Goal: Task Accomplishment & Management: Use online tool/utility

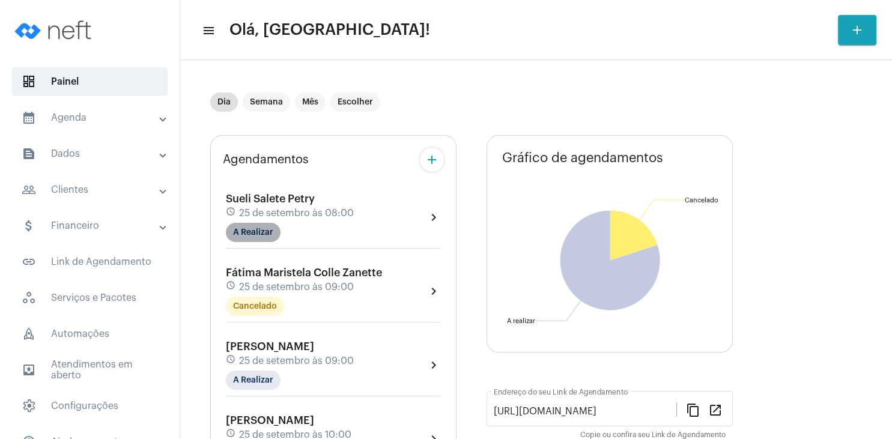
click at [250, 228] on mat-chip "A Realizar" at bounding box center [253, 232] width 55 height 19
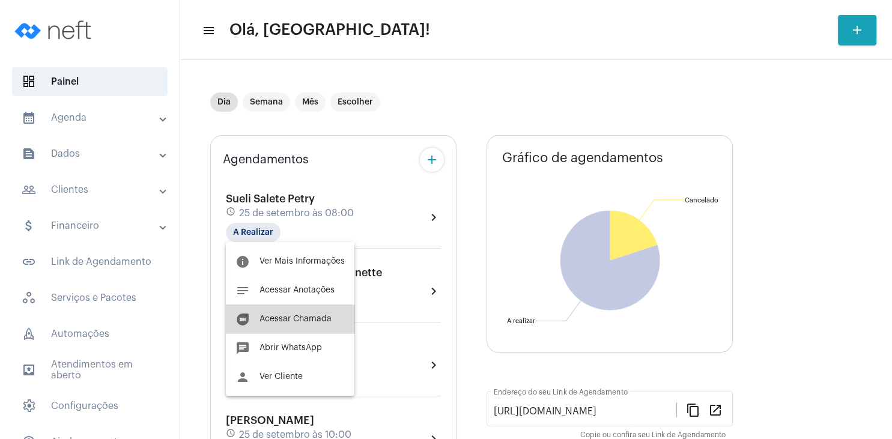
click at [297, 315] on button "duo [PERSON_NAME]" at bounding box center [290, 319] width 129 height 29
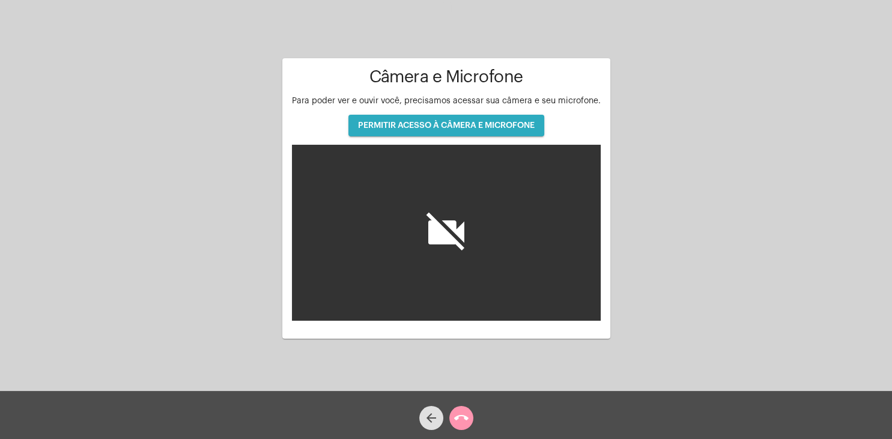
click at [464, 124] on span "PERMITIR ACESSO À CÂMERA E MICROFONE" at bounding box center [446, 125] width 177 height 8
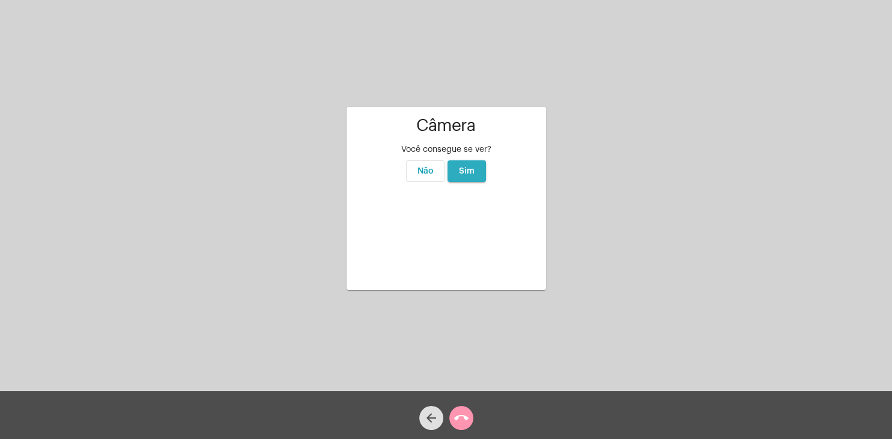
click at [470, 160] on button "Sim" at bounding box center [466, 171] width 38 height 22
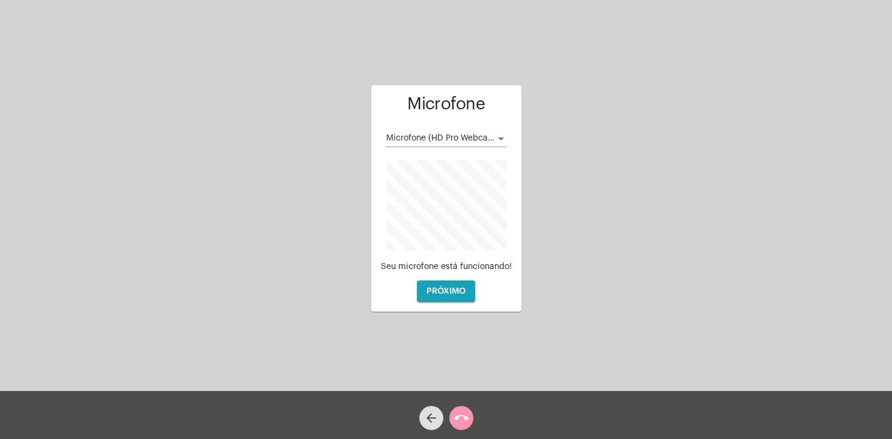
click at [506, 141] on div at bounding box center [501, 139] width 11 height 10
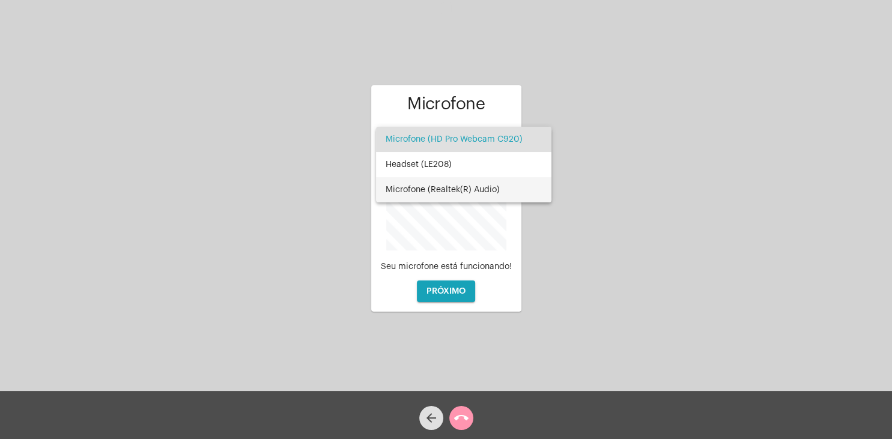
click at [468, 187] on span "Microfone (Realtek(R) Audio)" at bounding box center [464, 189] width 156 height 25
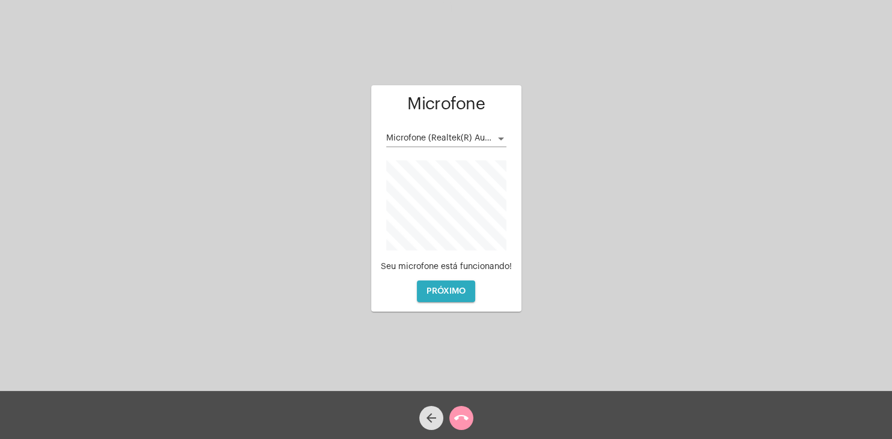
click at [454, 290] on span "PRÓXIMO" at bounding box center [445, 291] width 39 height 8
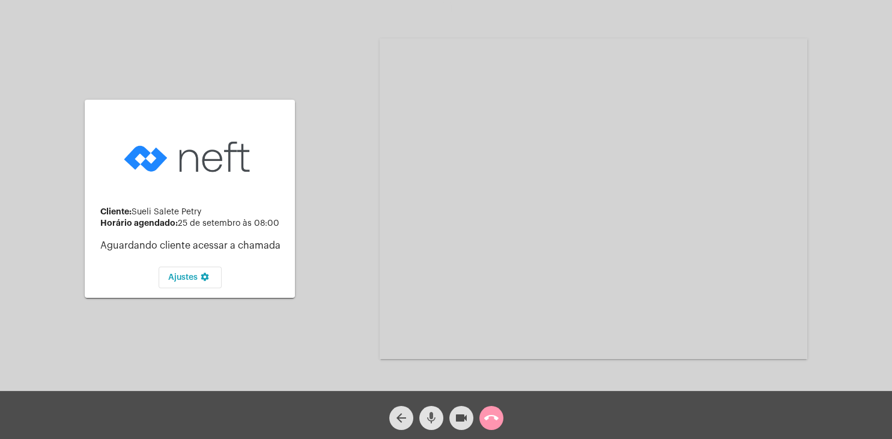
click at [426, 415] on mat-icon "mic" at bounding box center [431, 418] width 14 height 14
click at [460, 416] on mat-icon "videocam" at bounding box center [461, 418] width 14 height 14
click at [456, 422] on mat-icon "videocam_off" at bounding box center [461, 418] width 14 height 14
click at [426, 422] on mat-icon "mic_off" at bounding box center [431, 418] width 14 height 14
